Goal: Check status: Check status

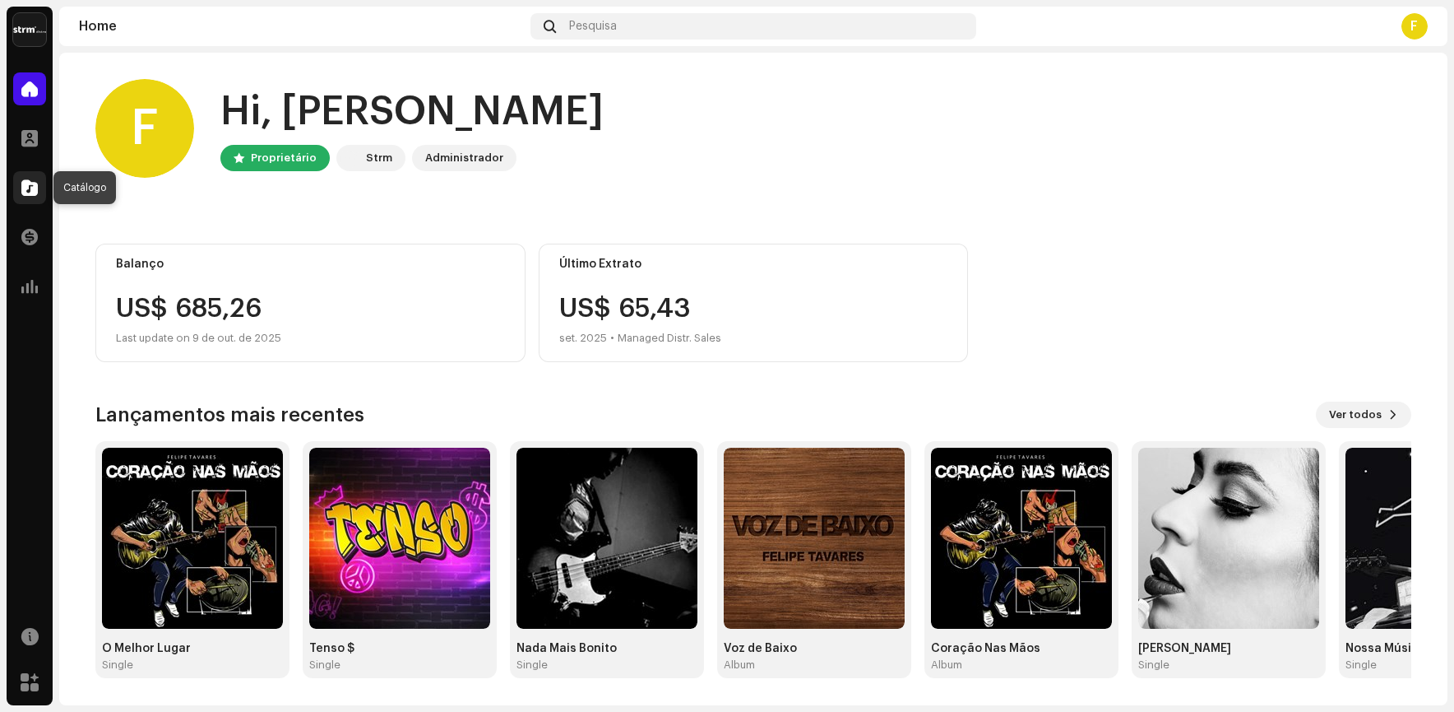
click at [33, 192] on span at bounding box center [29, 187] width 16 height 13
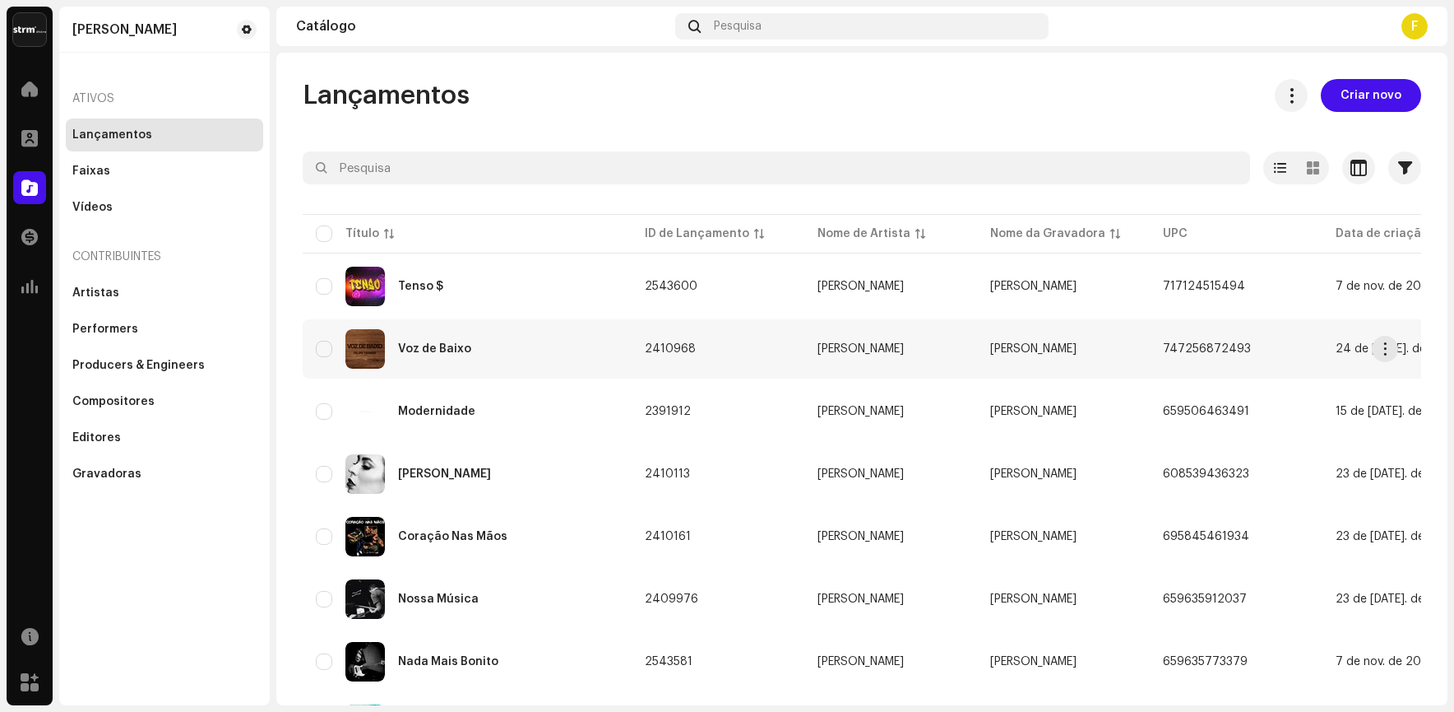
click at [394, 327] on td "Voz de Baixo" at bounding box center [467, 348] width 329 height 59
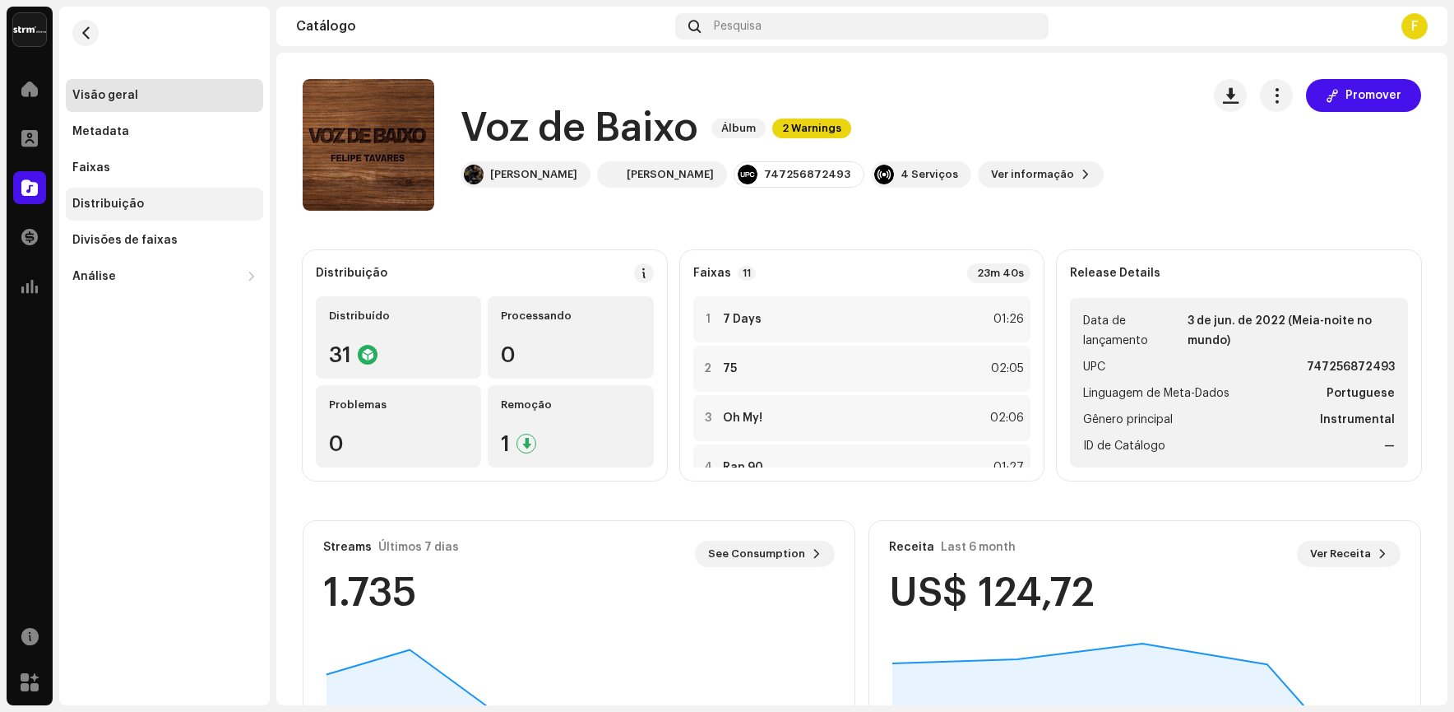
click at [108, 193] on div "Distribuição" at bounding box center [164, 204] width 197 height 33
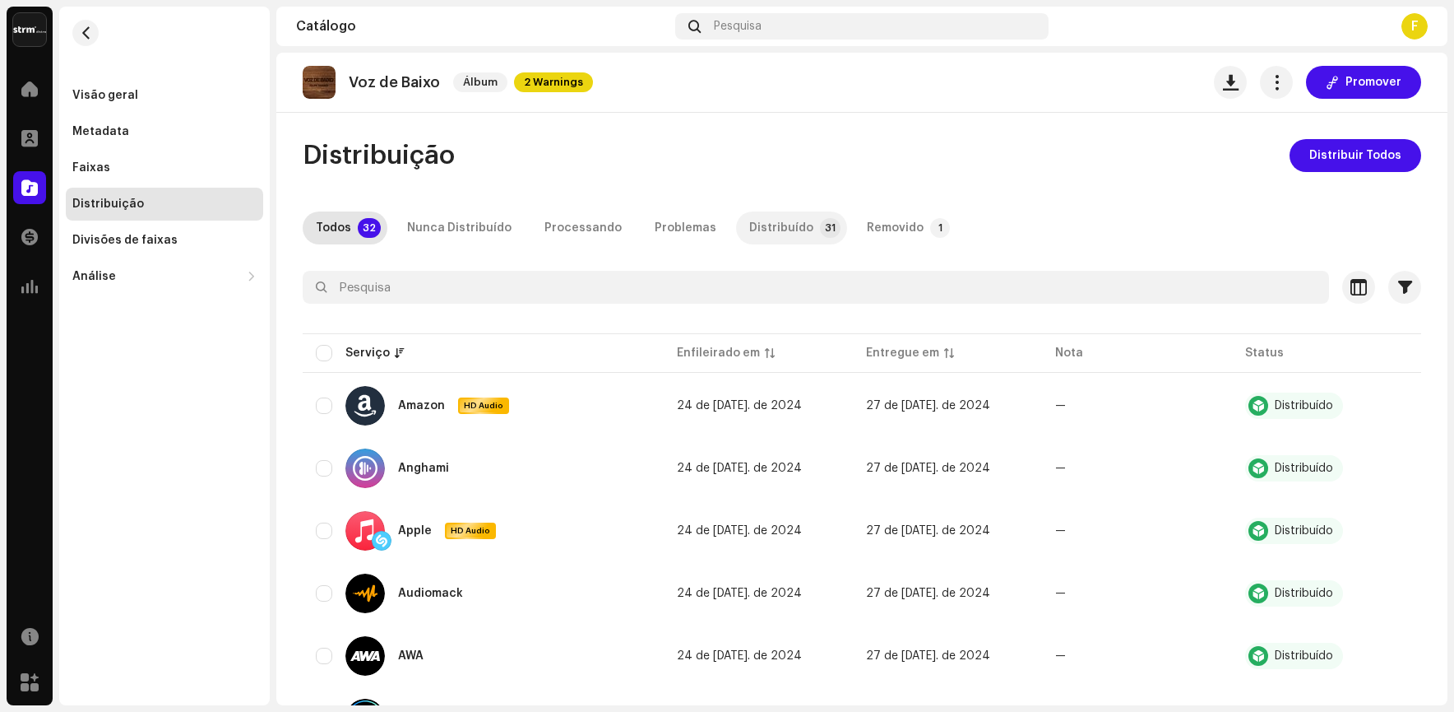
click at [777, 232] on div "Distribuído" at bounding box center [781, 227] width 64 height 33
click at [867, 216] on div "Removido" at bounding box center [895, 227] width 57 height 33
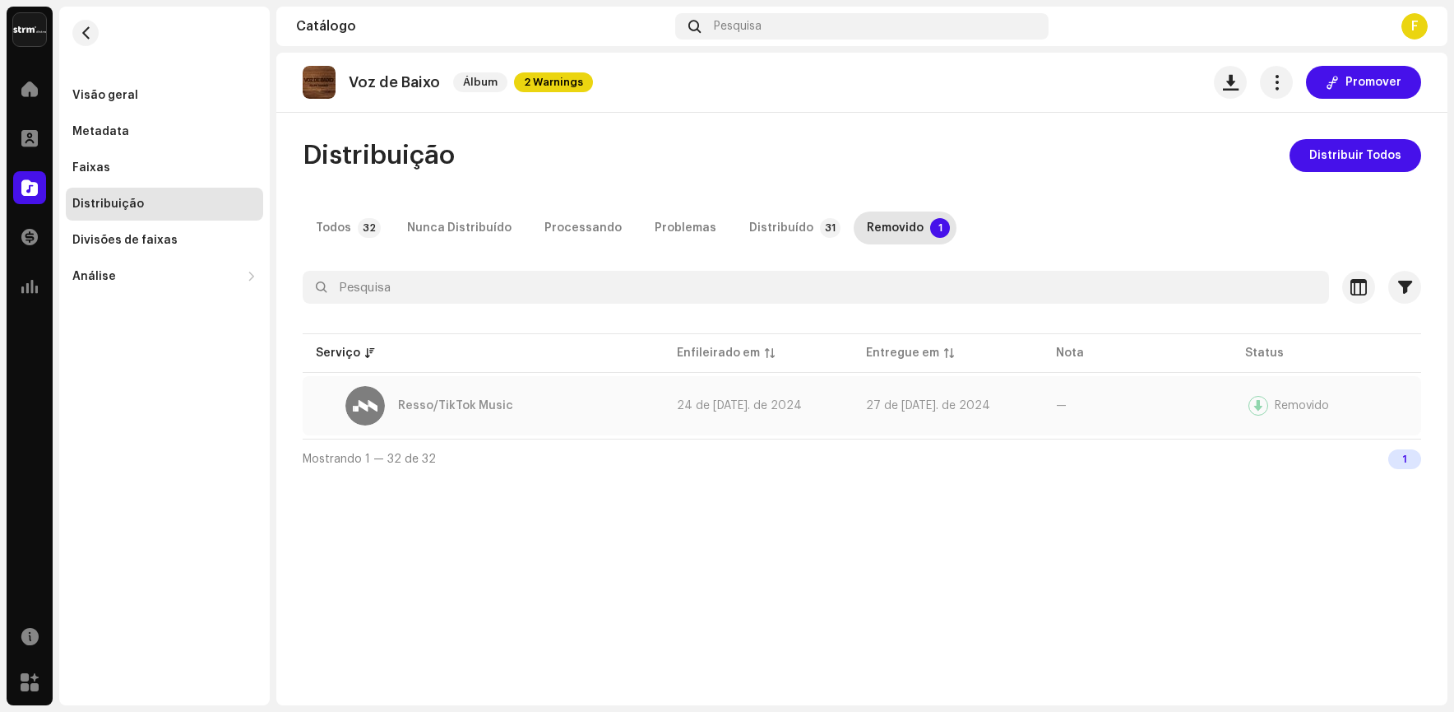
click at [1290, 404] on div "Removido" at bounding box center [1302, 406] width 54 height 12
click at [122, 96] on div "Visão geral" at bounding box center [105, 95] width 66 height 13
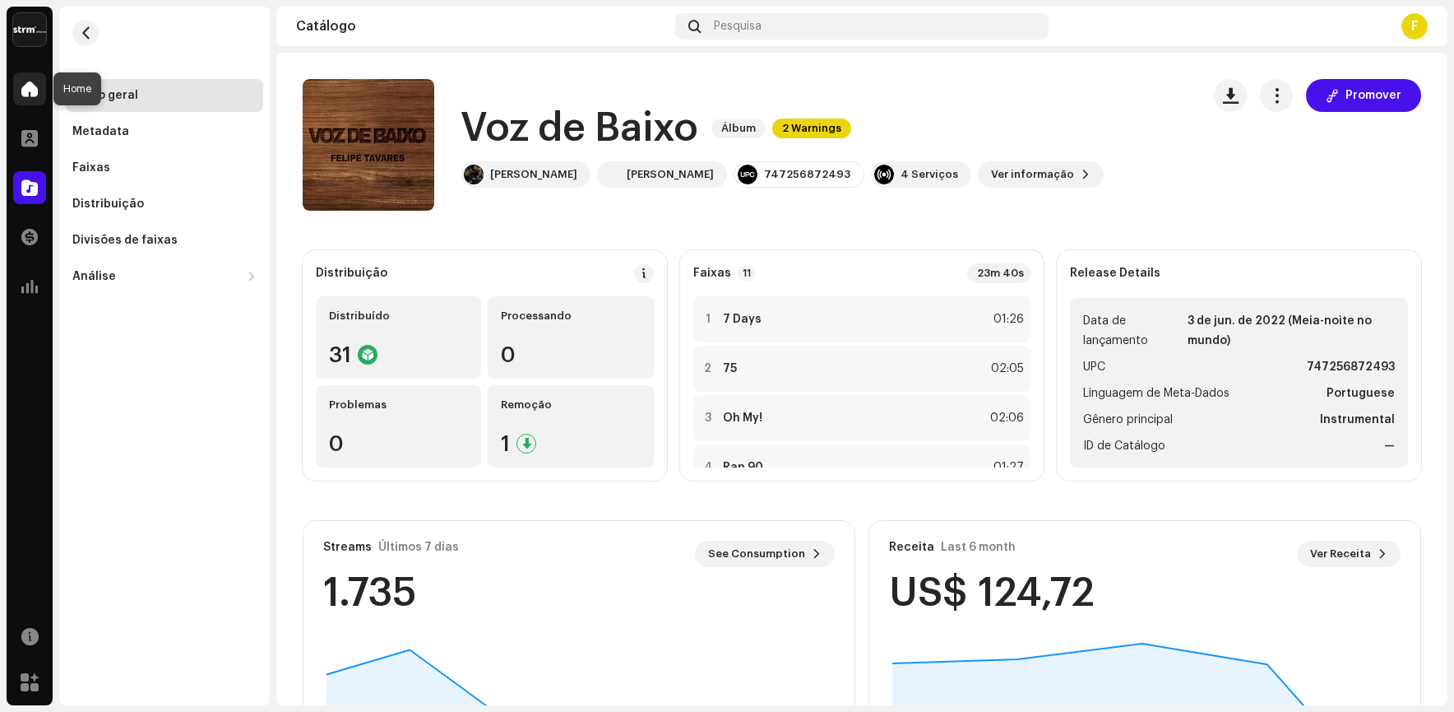
click at [21, 91] on span at bounding box center [29, 88] width 16 height 13
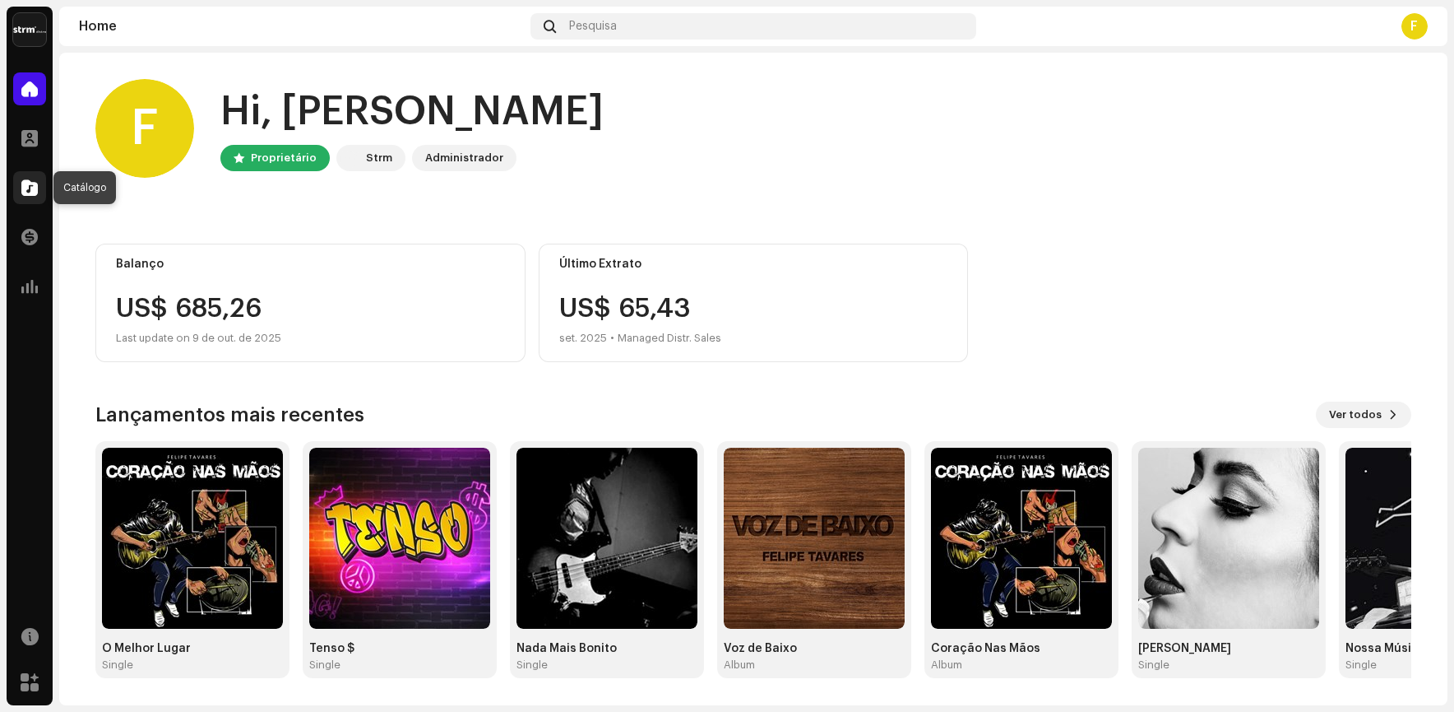
click at [21, 185] on div at bounding box center [29, 187] width 33 height 33
